Goal: Task Accomplishment & Management: Manage account settings

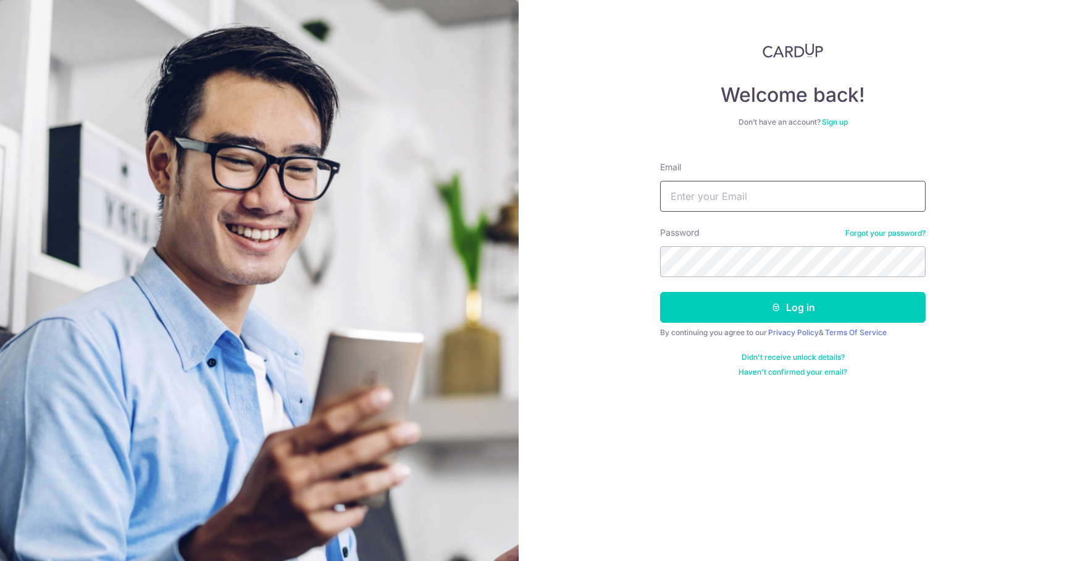
click at [833, 202] on input "Email" at bounding box center [793, 196] width 266 height 31
type input "[EMAIL_ADDRESS][DOMAIN_NAME]"
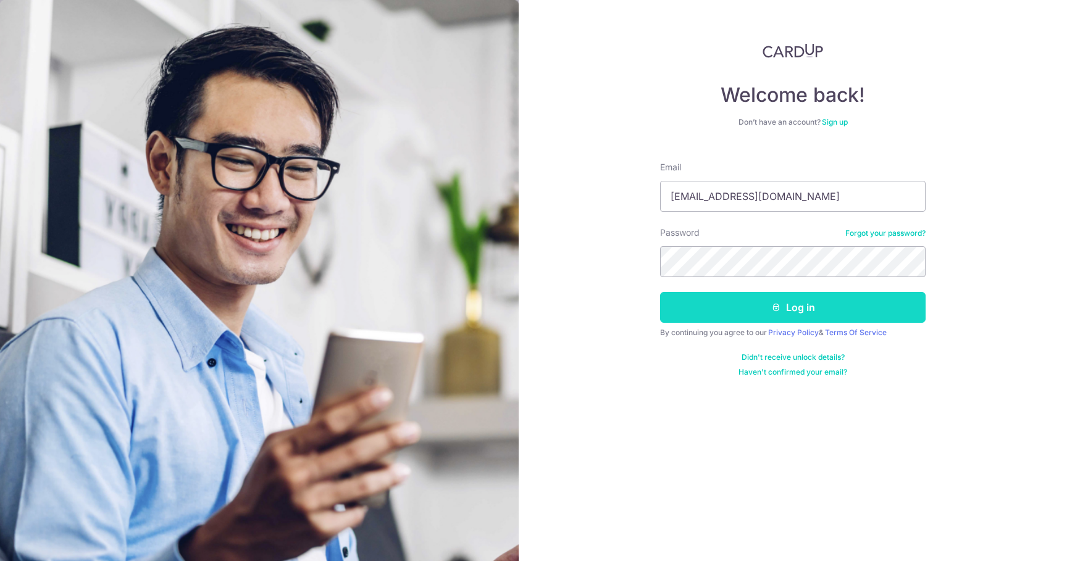
click at [773, 303] on icon "submit" at bounding box center [777, 308] width 10 height 10
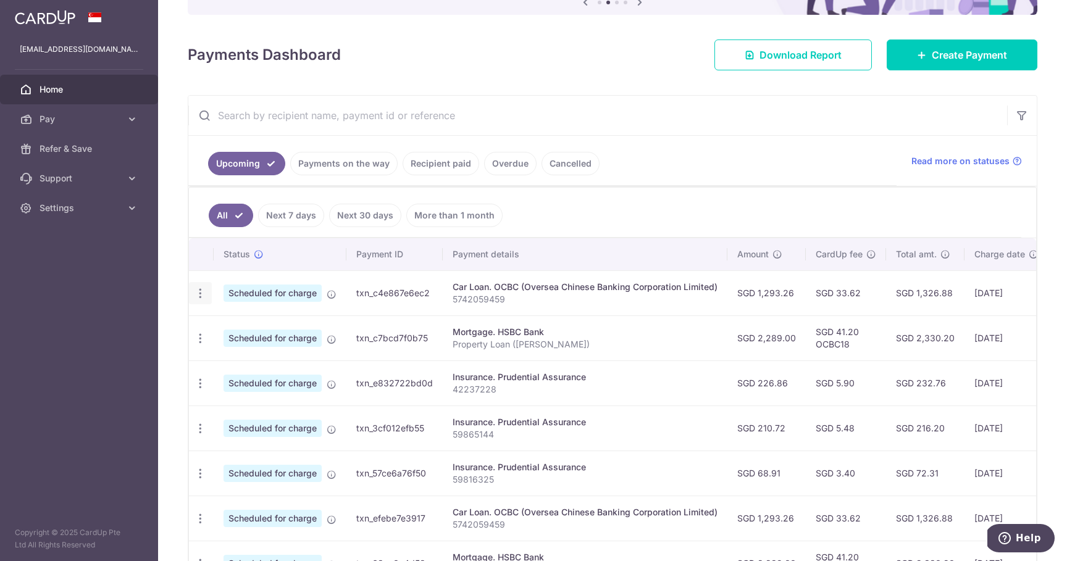
click at [194, 292] on icon "button" at bounding box center [200, 293] width 13 height 13
click at [233, 357] on span "Cancel payment" at bounding box center [266, 357] width 83 height 15
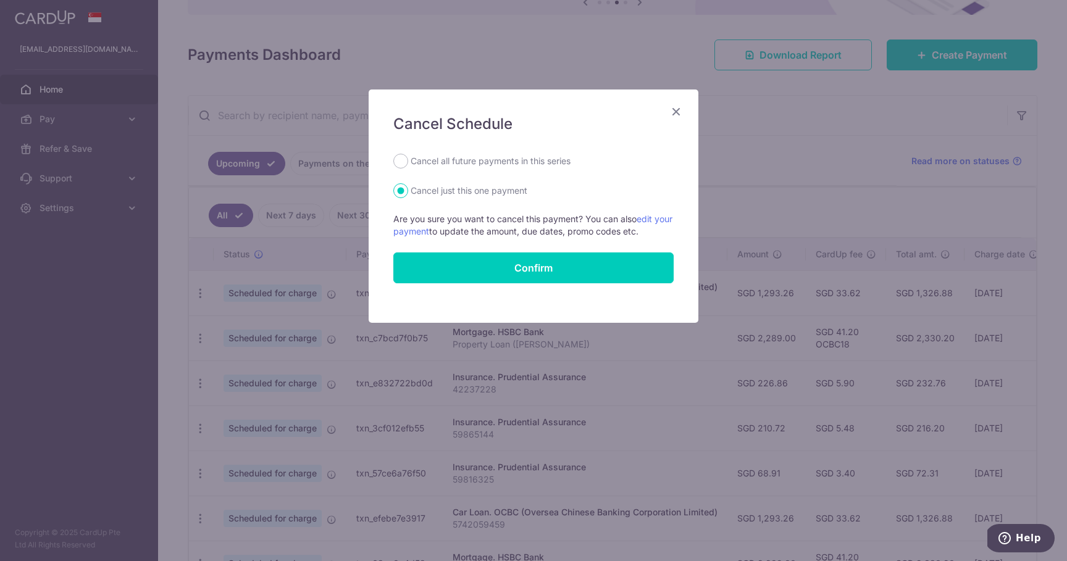
click at [518, 163] on label "Cancel all future payments in this series" at bounding box center [491, 161] width 160 height 15
click at [408, 163] on input "Cancel all future payments in this series" at bounding box center [400, 161] width 15 height 15
radio input "true"
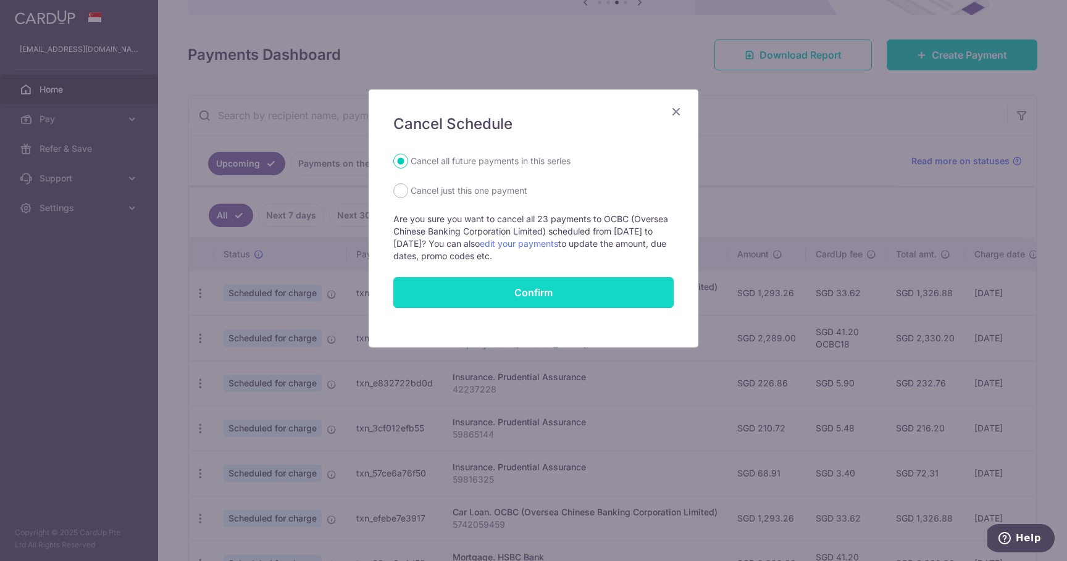
click at [532, 290] on button "Confirm" at bounding box center [533, 292] width 280 height 31
